Goal: Information Seeking & Learning: Understand process/instructions

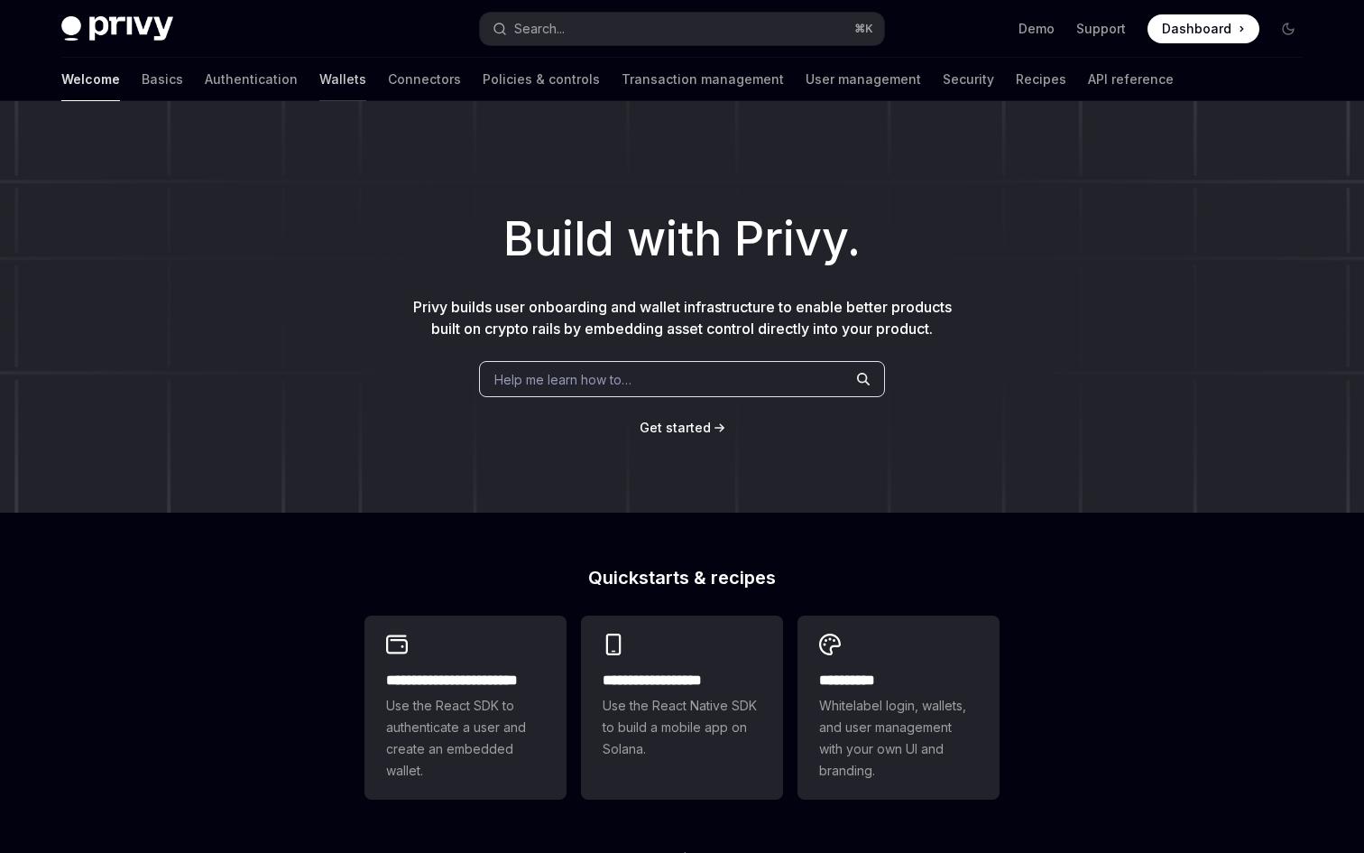
click at [319, 85] on link "Wallets" at bounding box center [342, 79] width 47 height 43
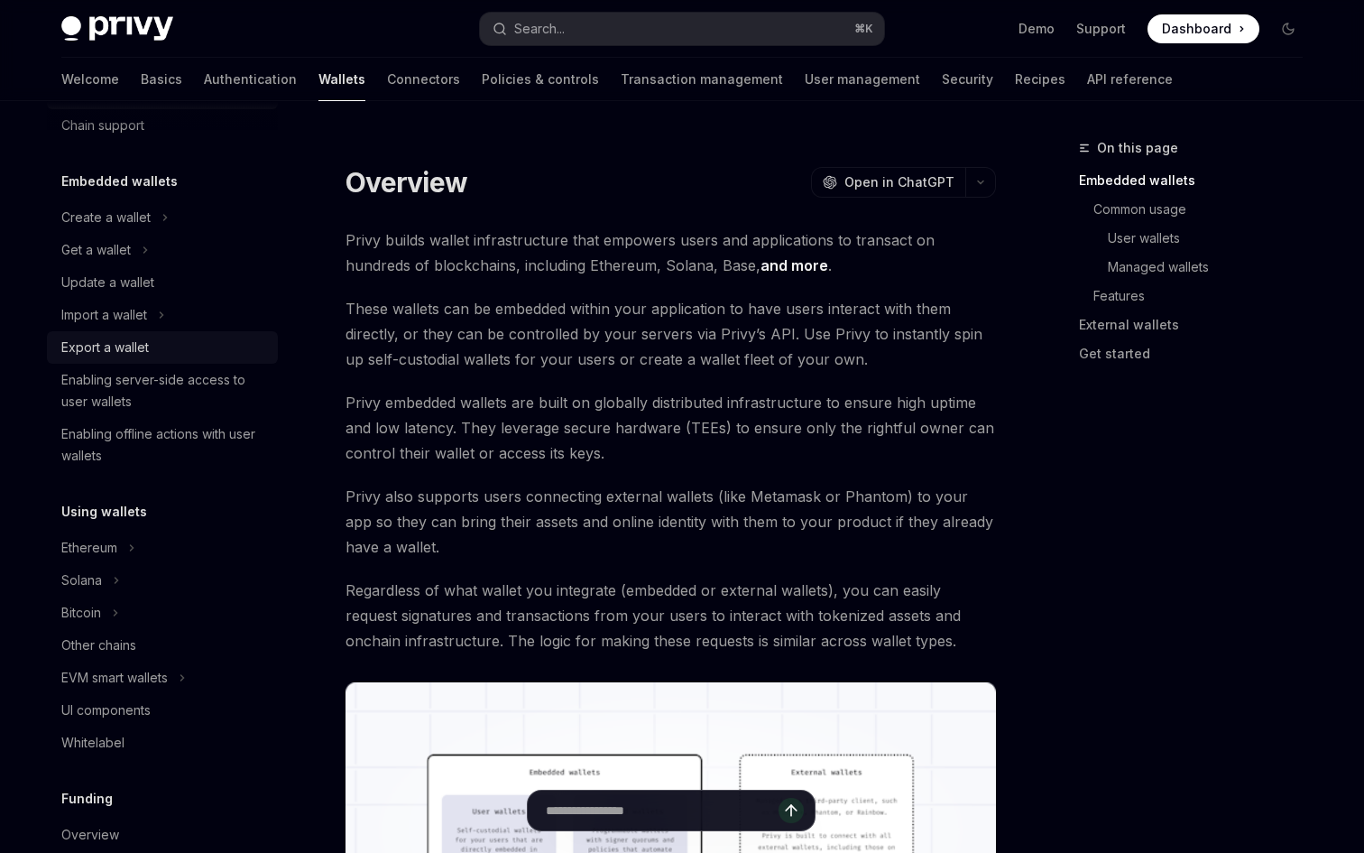
scroll to position [134, 0]
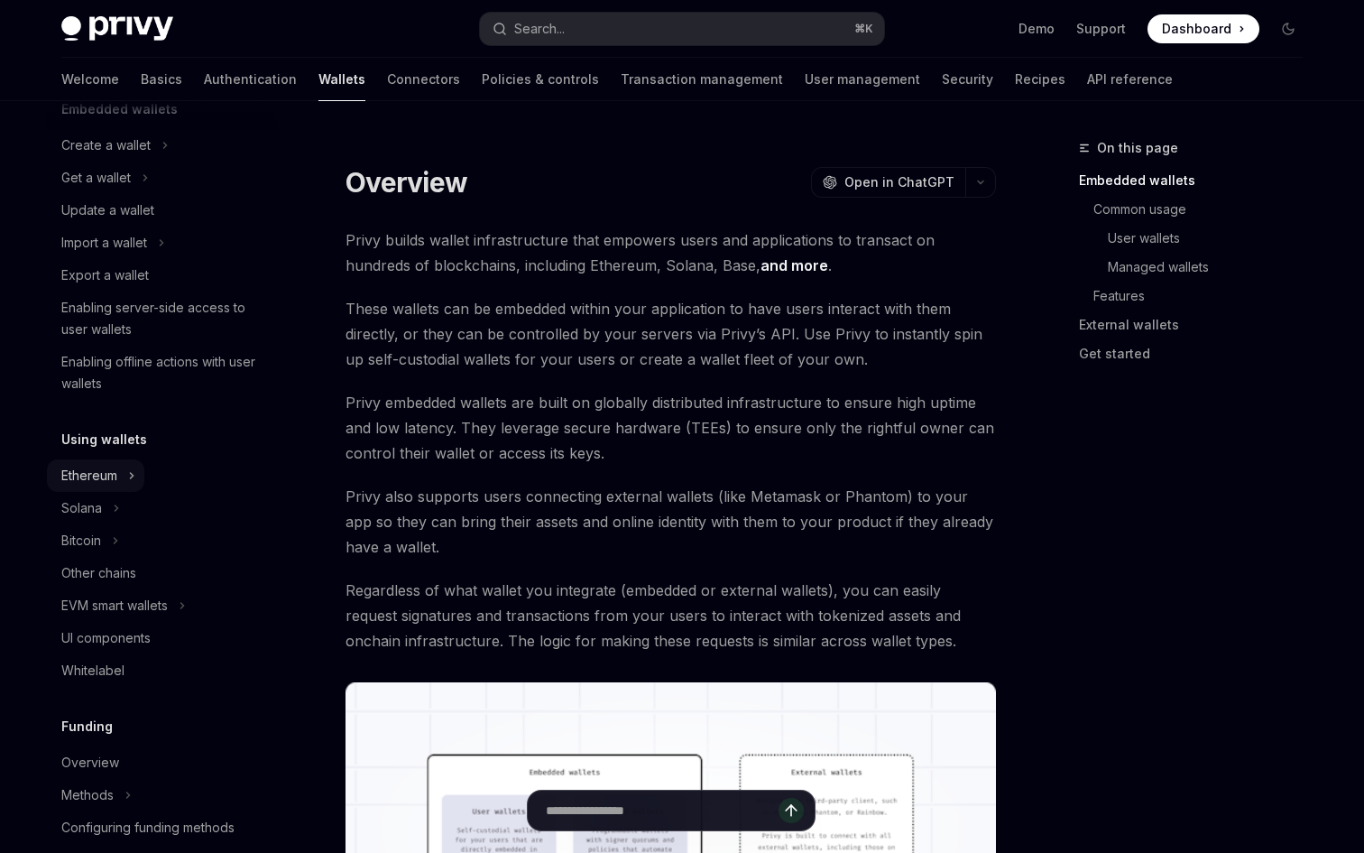
click at [120, 467] on button "Ethereum" at bounding box center [95, 475] width 97 height 32
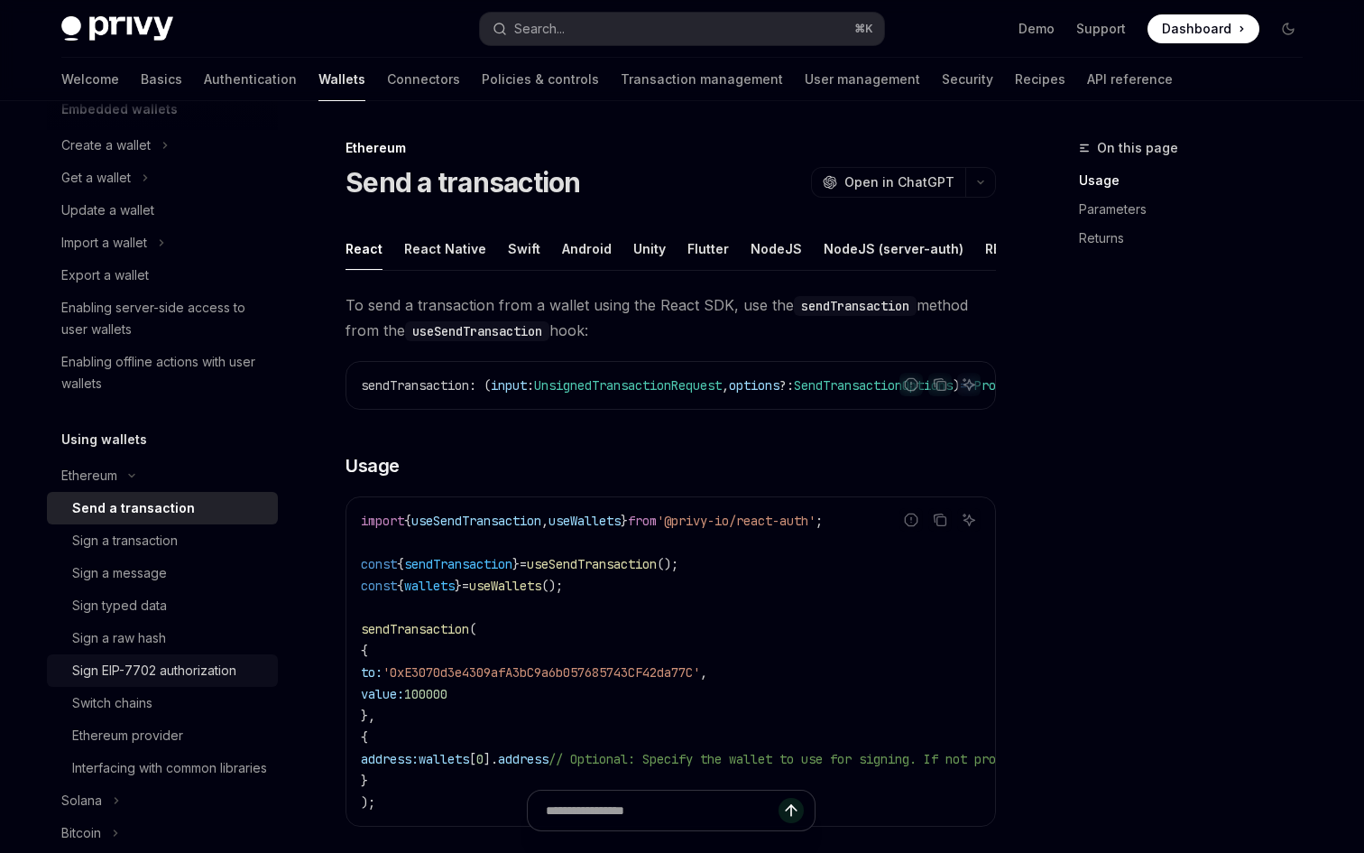
click at [158, 672] on div "Sign EIP-7702 authorization" at bounding box center [154, 671] width 164 height 22
type textarea "*"
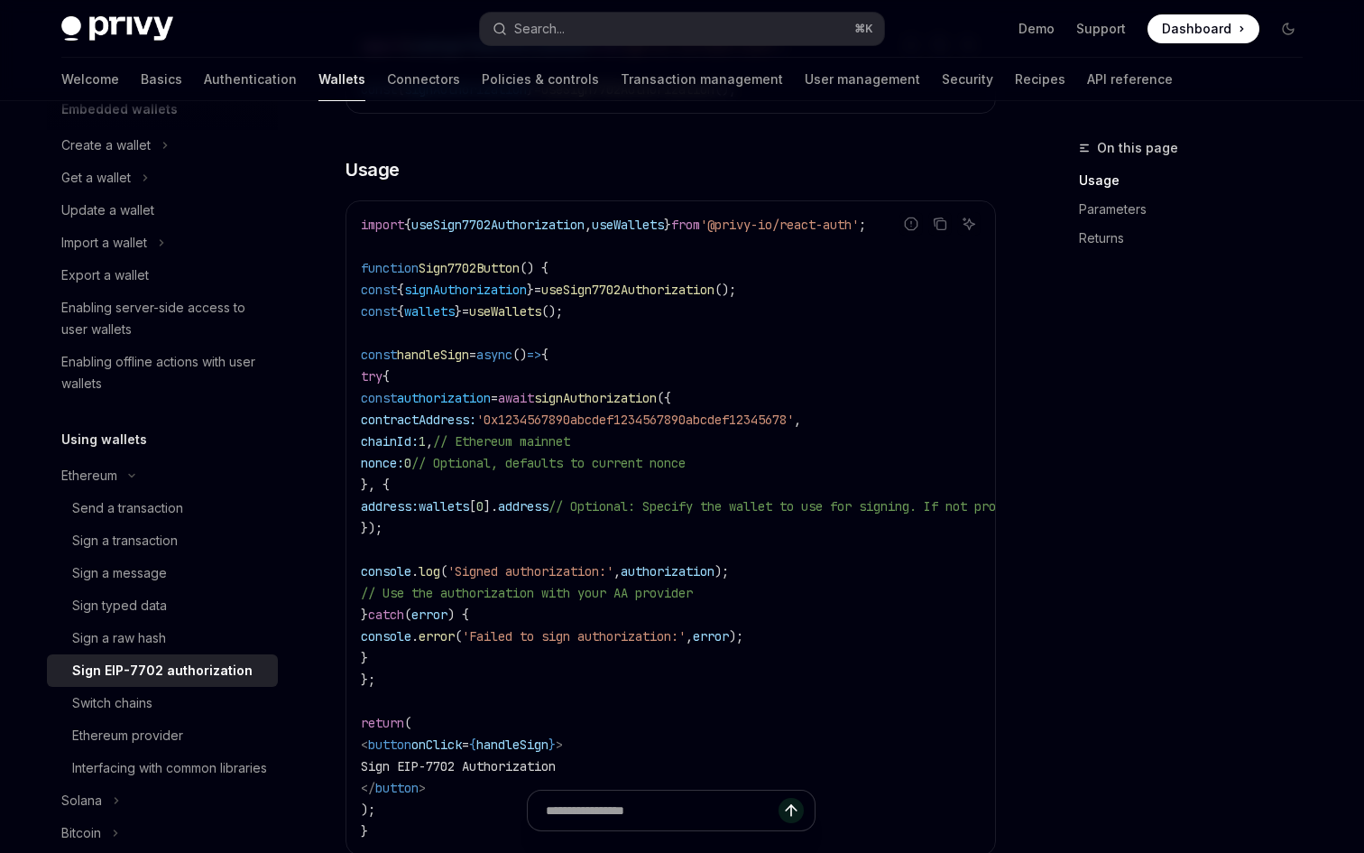
scroll to position [603, 0]
